Goal: Task Accomplishment & Management: Use online tool/utility

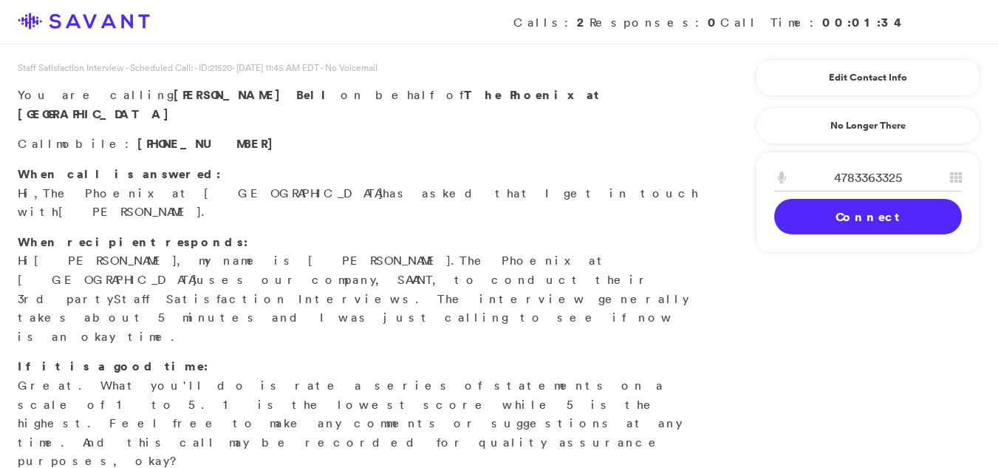
click at [132, 392] on div "Staff Satisfaction Interview - Scheduled Call: - ID: 21520 - [DATE] 11:45 AM ED…" at bounding box center [358, 475] width 717 height 829
click at [823, 217] on link "Connect" at bounding box center [868, 216] width 188 height 35
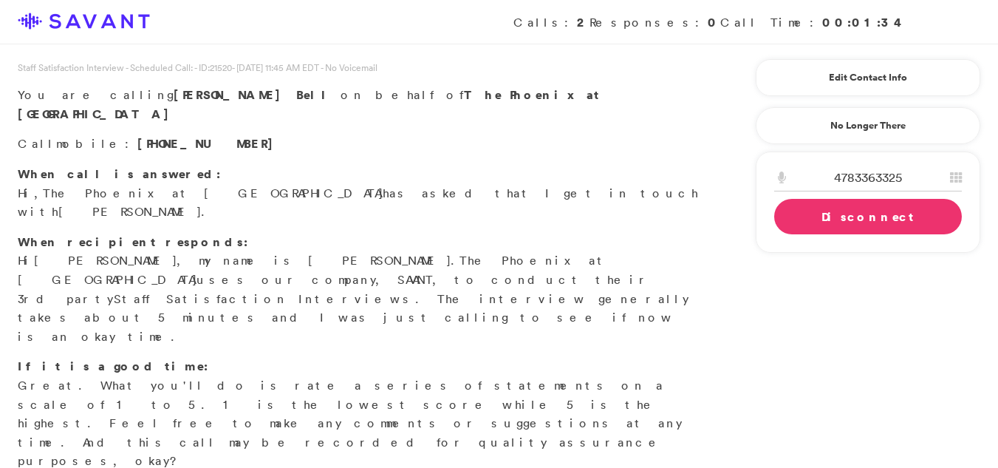
click at [854, 219] on link "Disconnect" at bounding box center [868, 216] width 188 height 35
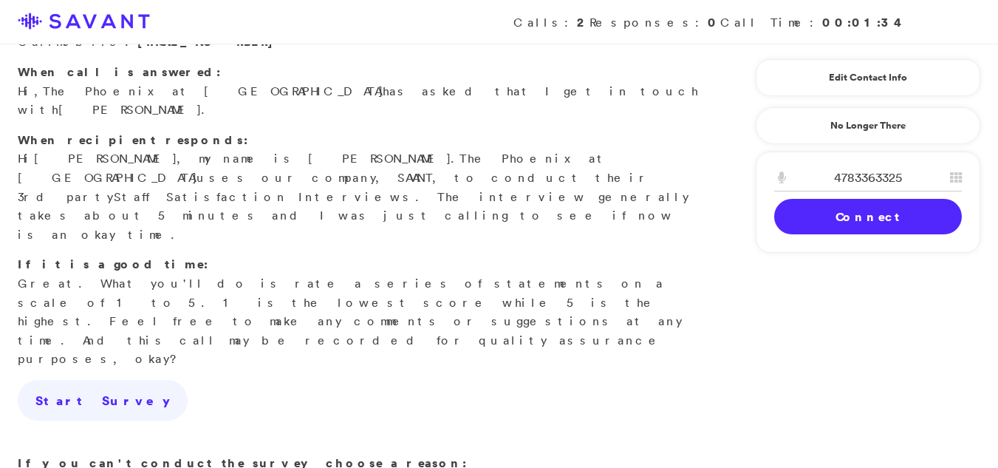
scroll to position [212, 0]
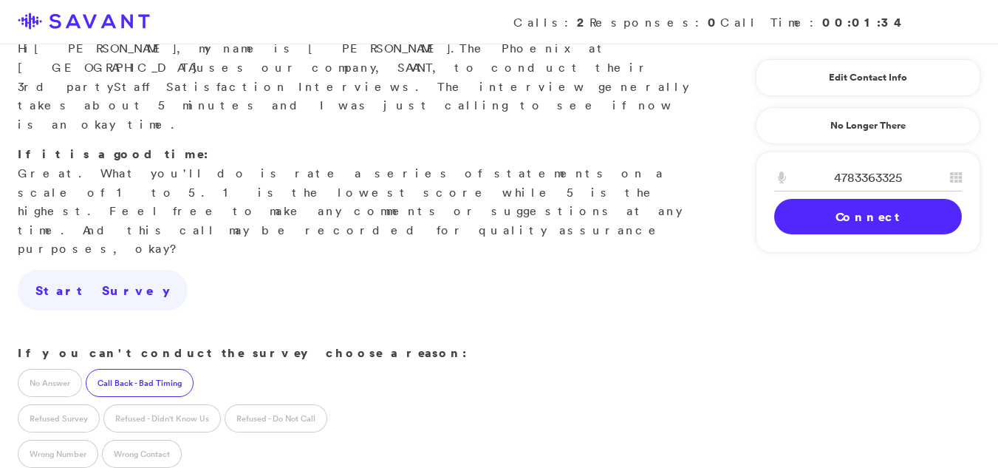
click at [123, 369] on label "Call Back - Bad Timing" at bounding box center [140, 383] width 108 height 28
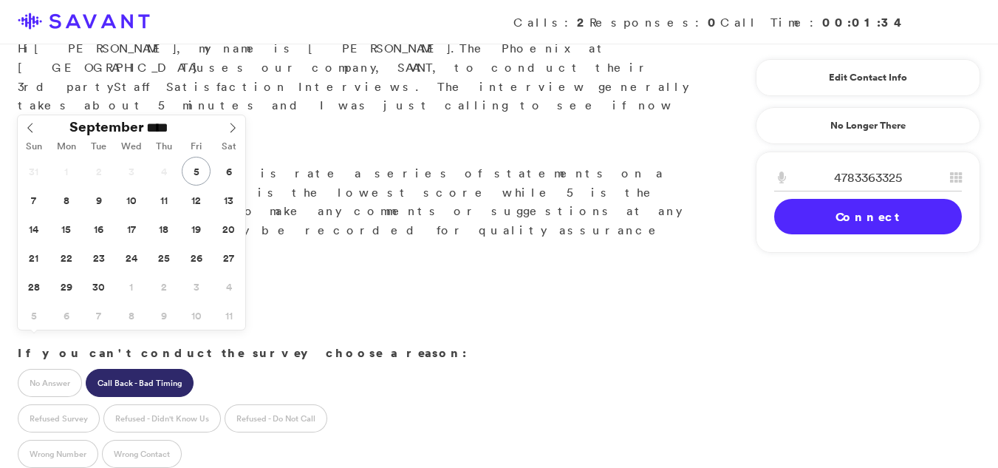
type input "**********"
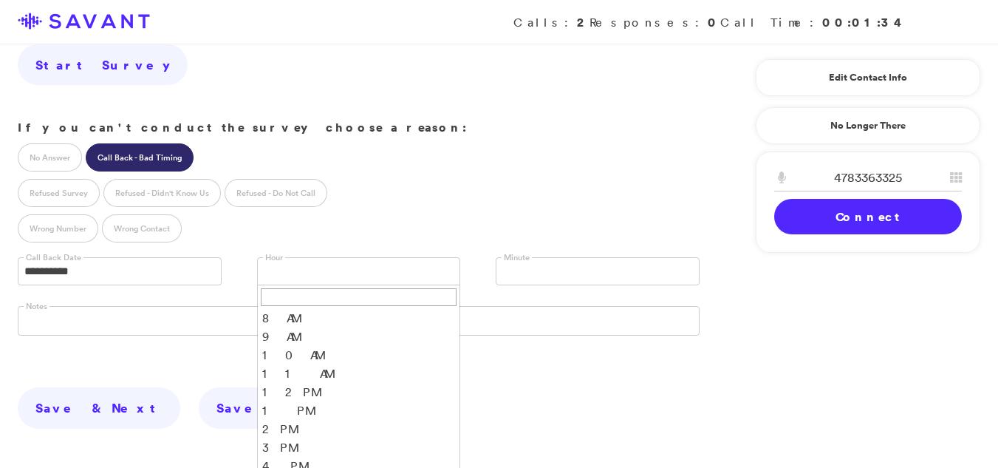
scroll to position [7, 0]
click at [282, 467] on li "5 PM" at bounding box center [359, 477] width 202 height 18
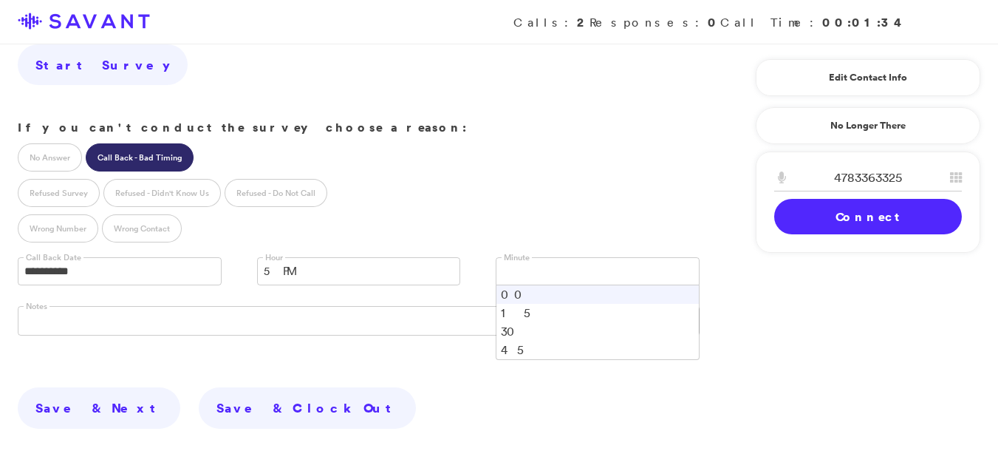
click at [546, 257] on link at bounding box center [598, 271] width 204 height 28
click at [505, 285] on li "00" at bounding box center [598, 294] width 202 height 18
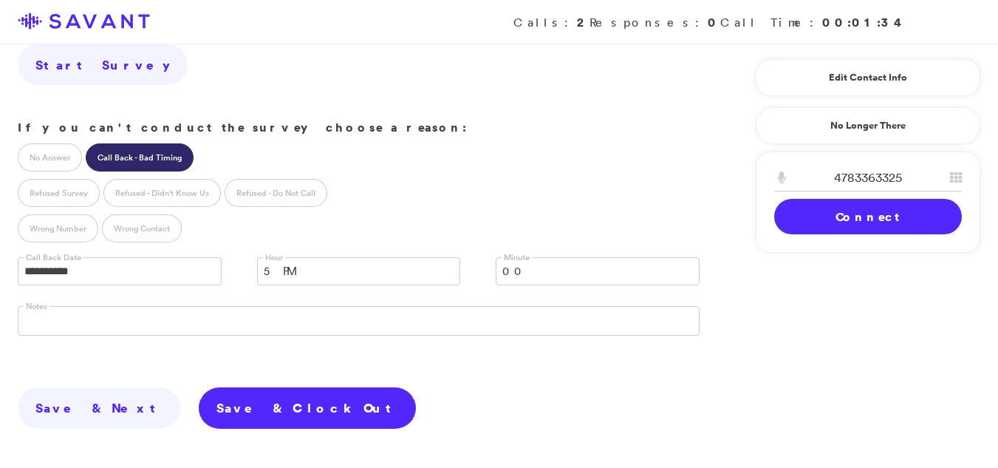
click at [199, 387] on link "Save & Clock Out" at bounding box center [307, 407] width 217 height 41
